Goal: Transaction & Acquisition: Book appointment/travel/reservation

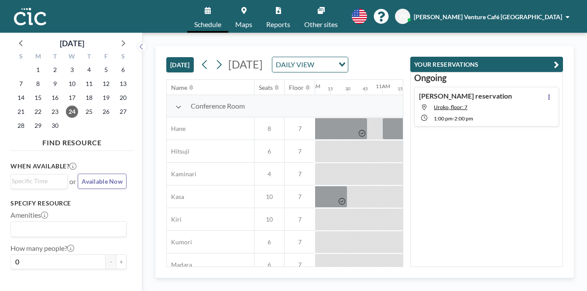
scroll to position [0, 723]
click at [83, 106] on span "25" at bounding box center [89, 112] width 12 height 12
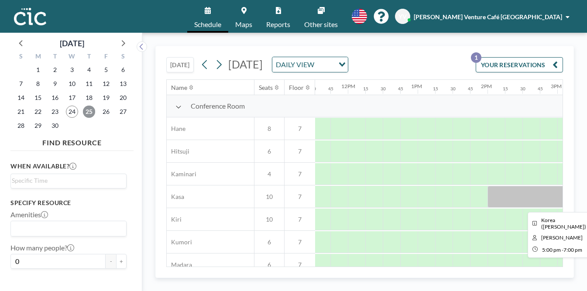
scroll to position [0, 760]
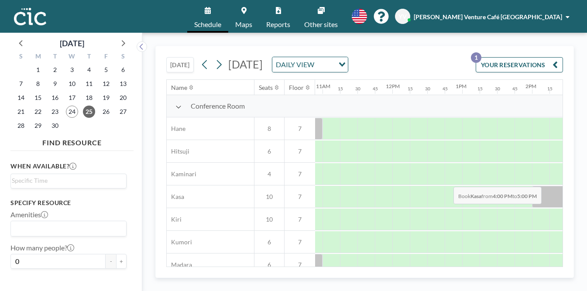
drag, startPoint x: 416, startPoint y: 167, endPoint x: 451, endPoint y: 166, distance: 34.5
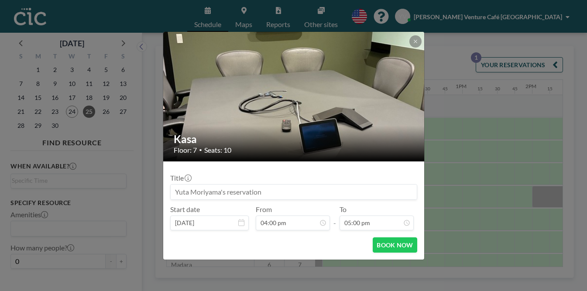
scroll to position [947, 0]
click at [347, 185] on input at bounding box center [294, 192] width 246 height 15
type input "[GEOGRAPHIC_DATA]"
click at [379, 237] on button "BOOK NOW" at bounding box center [395, 244] width 44 height 15
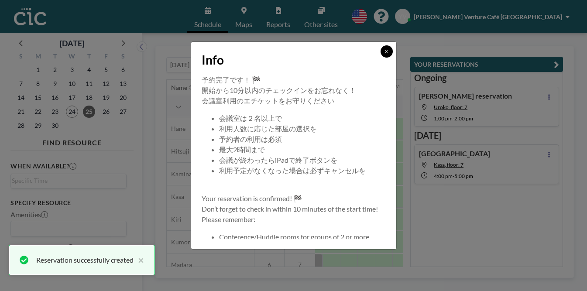
click at [384, 54] on icon at bounding box center [386, 51] width 5 height 5
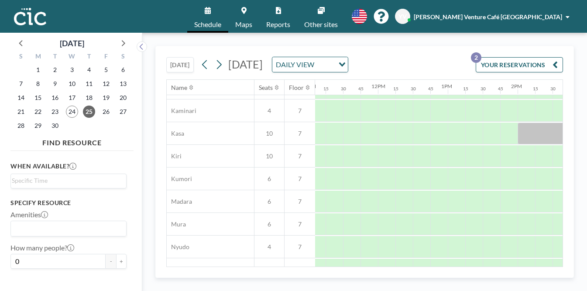
scroll to position [0, 775]
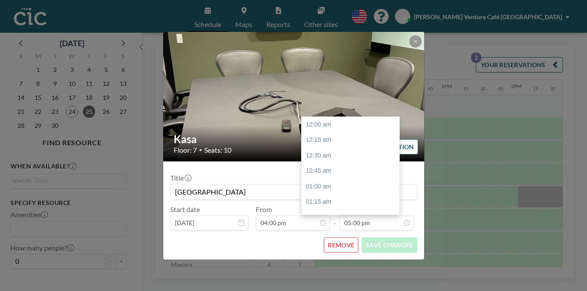
scroll to position [947, 0]
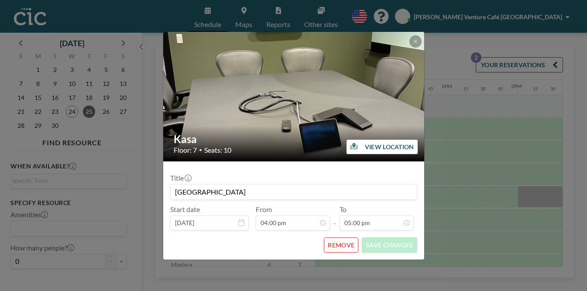
click at [337, 237] on button "REMOVE" at bounding box center [341, 244] width 34 height 15
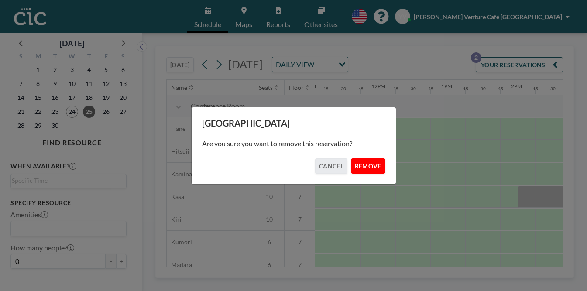
click at [355, 161] on button "REMOVE" at bounding box center [368, 165] width 34 height 15
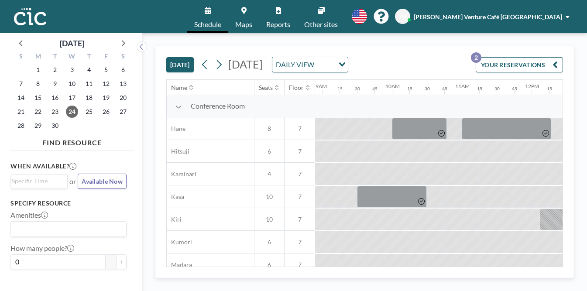
scroll to position [0, 624]
